Goal: Task Accomplishment & Management: Use online tool/utility

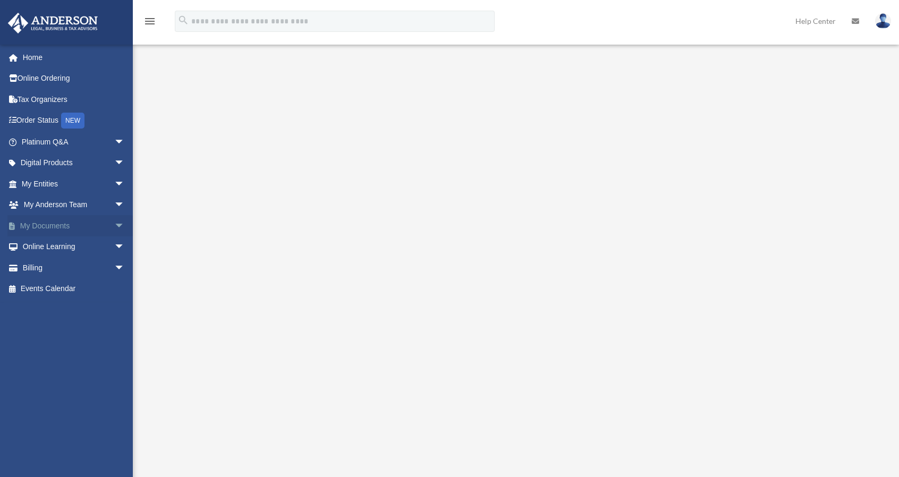
click at [114, 226] on span "arrow_drop_down" at bounding box center [124, 226] width 21 height 22
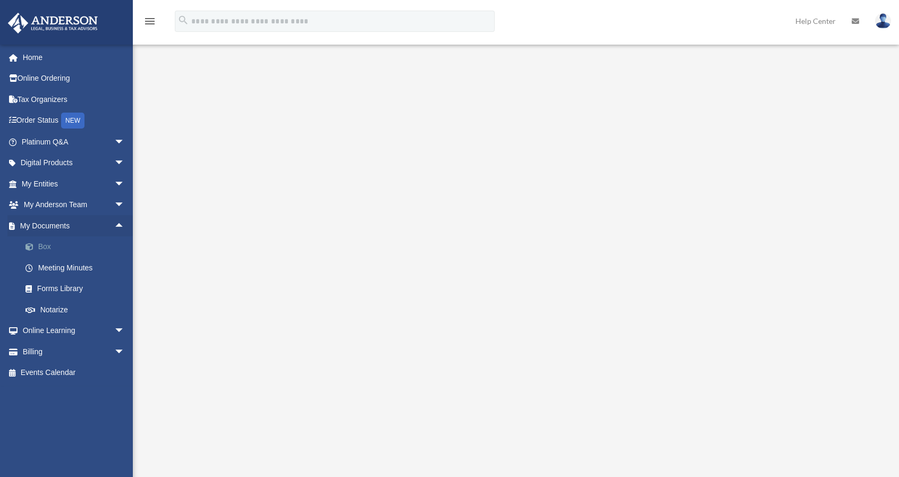
click at [46, 248] on link "Box" at bounding box center [78, 246] width 126 height 21
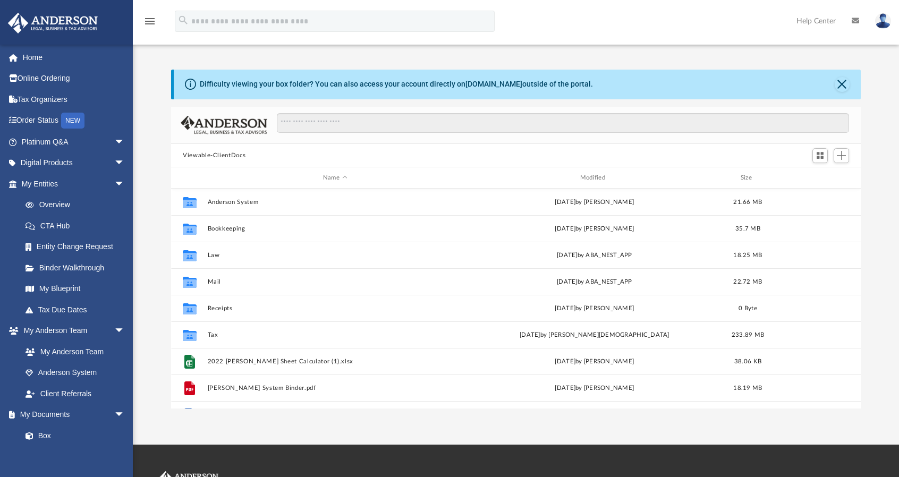
scroll to position [233, 681]
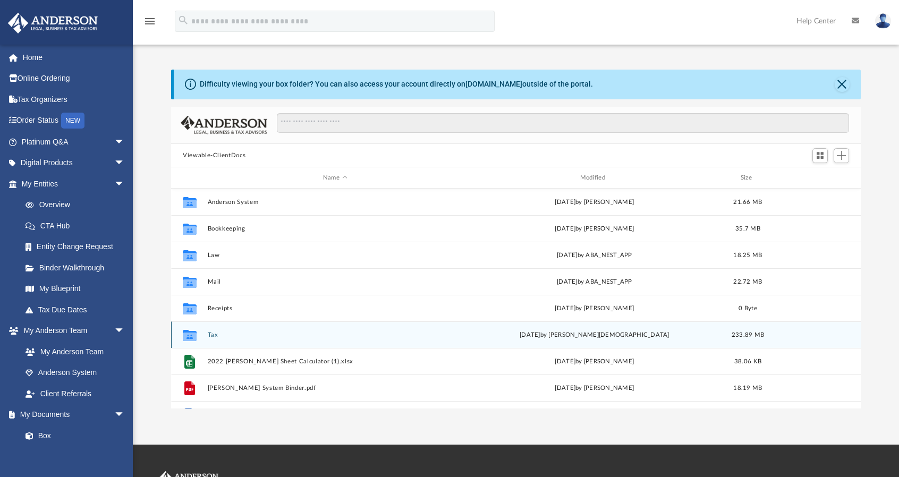
click at [211, 337] on button "Tax" at bounding box center [335, 335] width 255 height 7
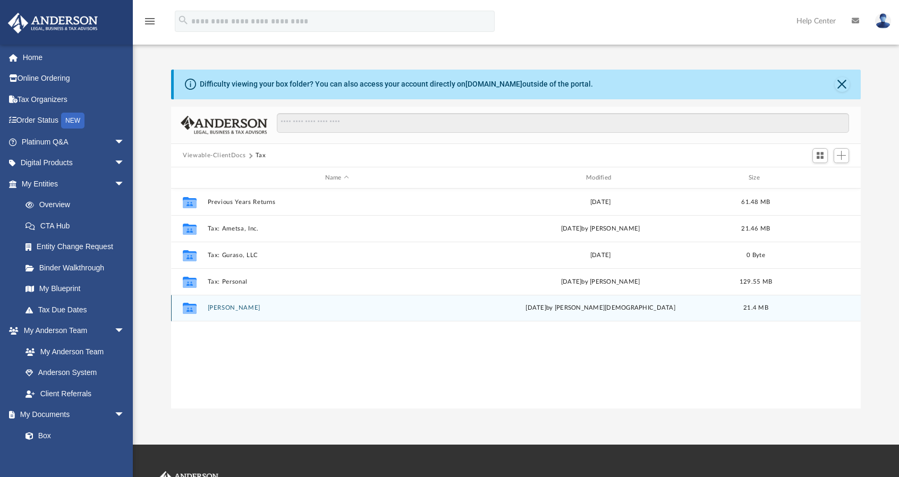
click at [222, 309] on button "[PERSON_NAME]" at bounding box center [337, 308] width 259 height 7
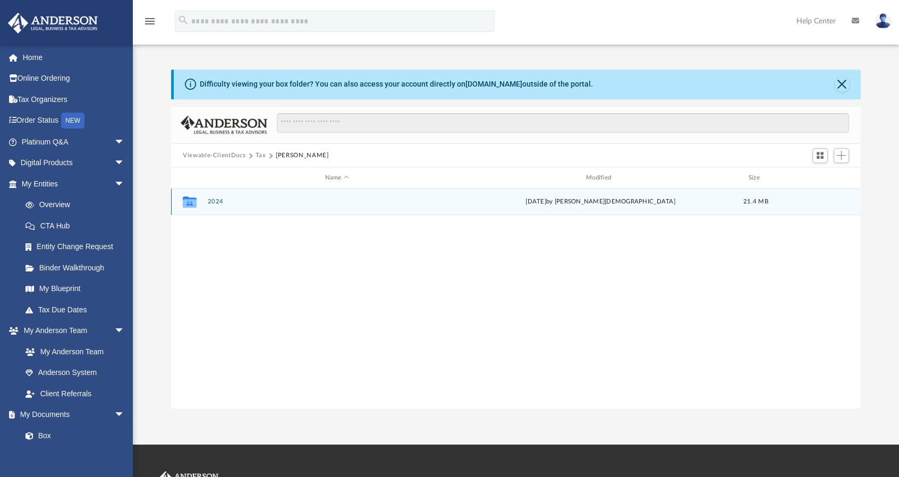
click at [212, 202] on button "2024" at bounding box center [337, 202] width 259 height 7
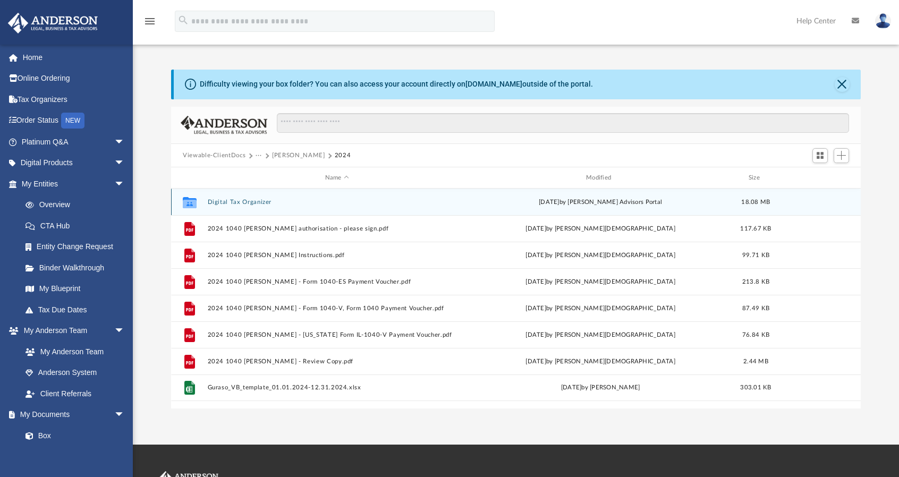
click at [243, 200] on button "Digital Tax Organizer" at bounding box center [337, 202] width 259 height 7
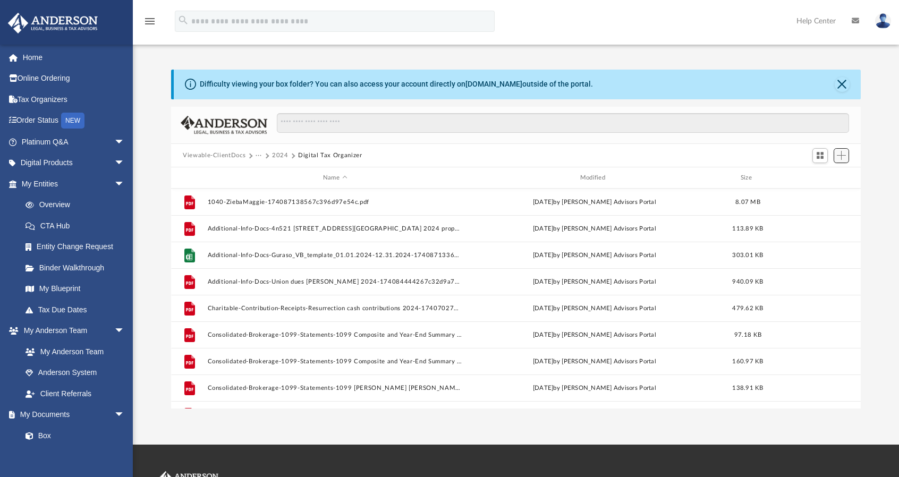
click at [840, 159] on span "Add" at bounding box center [841, 155] width 9 height 9
click at [827, 193] on li "New Folder" at bounding box center [826, 193] width 34 height 11
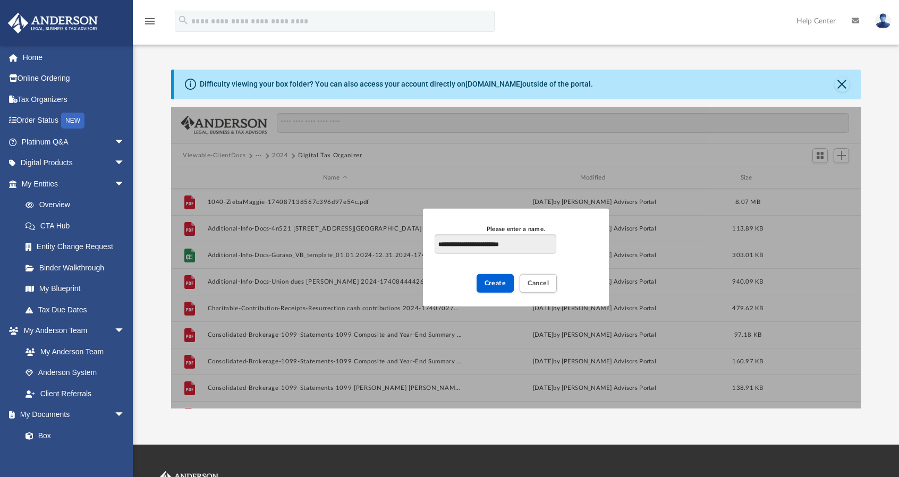
type input "**********"
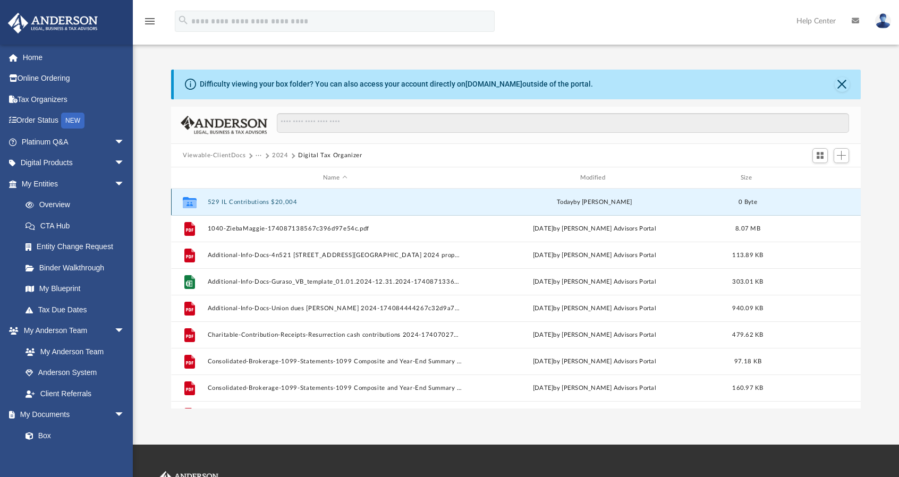
click at [283, 200] on button "529 IL Contributions $20,004" at bounding box center [335, 202] width 255 height 7
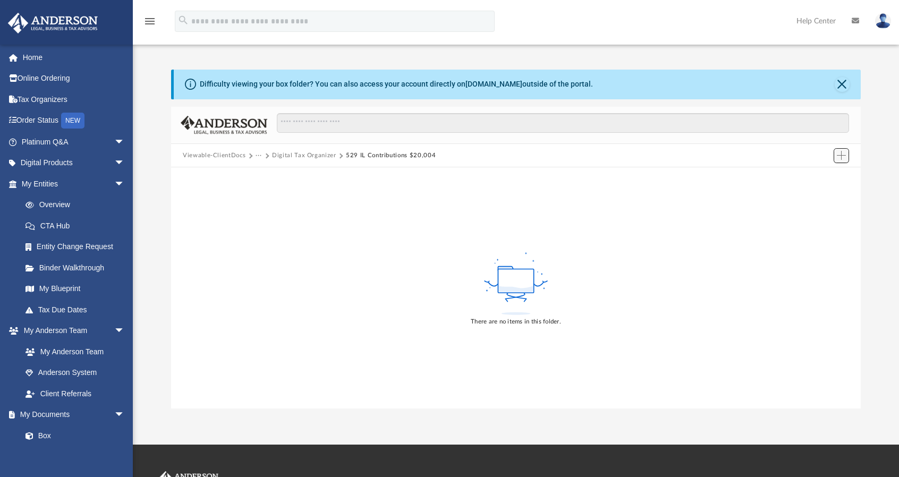
click at [846, 157] on span "Add" at bounding box center [841, 155] width 9 height 9
click at [822, 174] on li "Upload" at bounding box center [826, 176] width 34 height 11
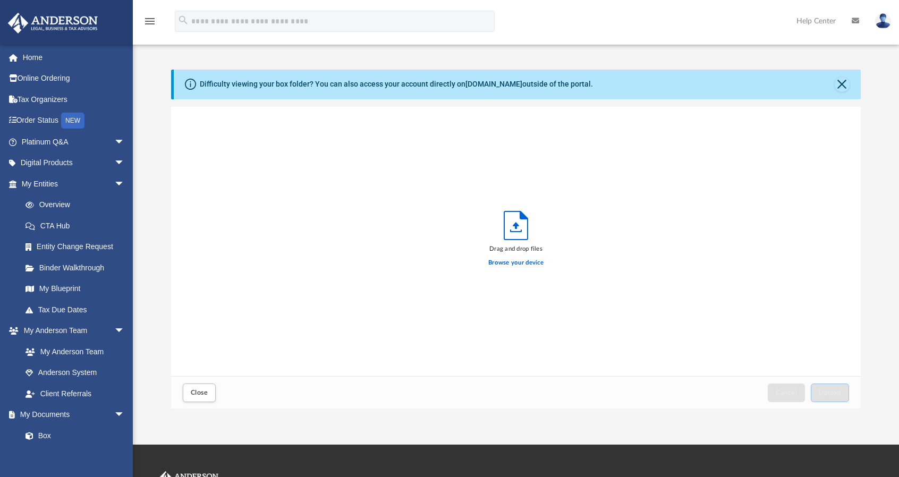
scroll to position [261, 681]
click at [505, 263] on label "Browse your device" at bounding box center [515, 263] width 55 height 10
click at [0, 0] on input "Browse your device" at bounding box center [0, 0] width 0 height 0
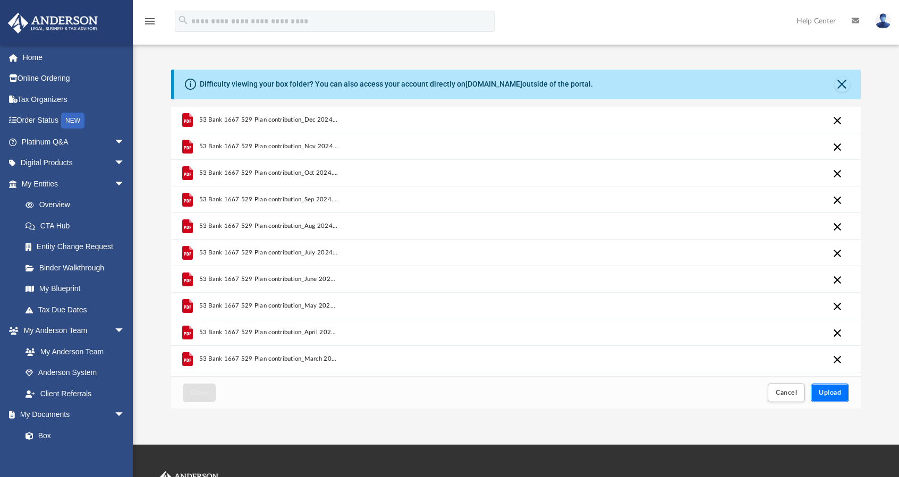
click at [830, 393] on span "Upload" at bounding box center [830, 392] width 22 height 6
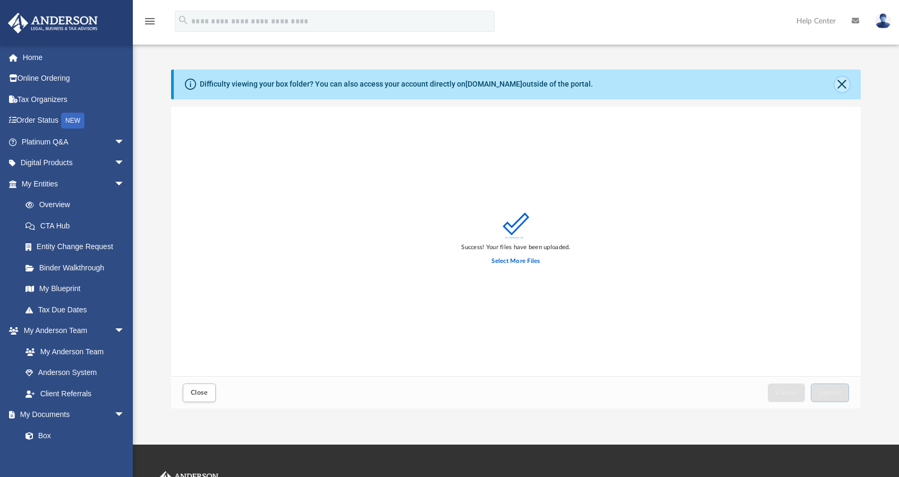
click at [842, 81] on button "Close" at bounding box center [842, 84] width 15 height 15
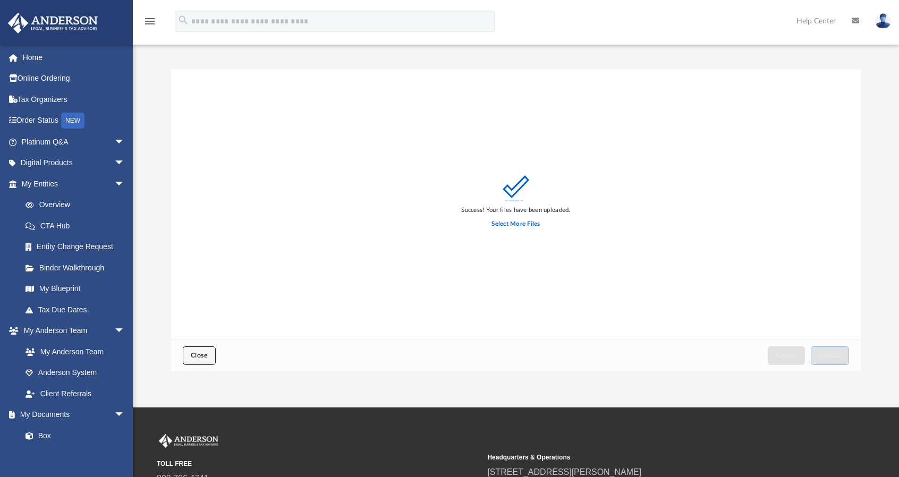
click at [201, 353] on span "Close" at bounding box center [199, 355] width 17 height 6
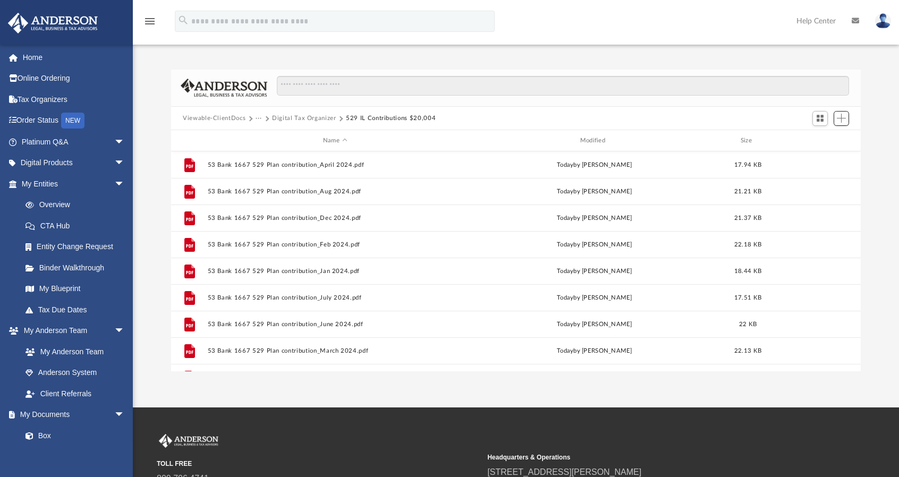
scroll to position [233, 681]
click at [380, 117] on button "529 IL Contributions $20,004" at bounding box center [391, 119] width 90 height 10
